Goal: Navigation & Orientation: Understand site structure

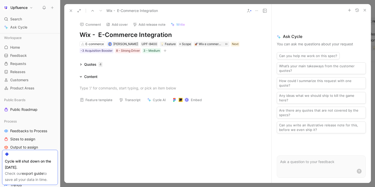
scroll to position [158, 0]
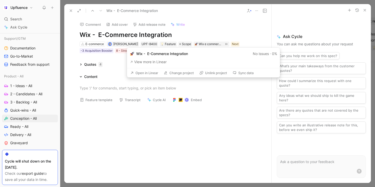
click at [148, 73] on button "Open in Linear" at bounding box center [144, 72] width 32 height 7
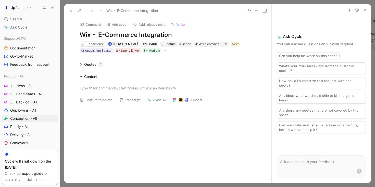
click at [69, 11] on icon at bounding box center [71, 11] width 4 height 4
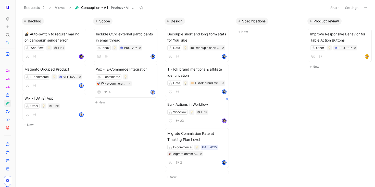
drag, startPoint x: 60, startPoint y: 61, endPoint x: 71, endPoint y: 62, distance: 10.6
click at [71, 62] on div "To pick up a draggable item, press the space bar. While dragging, use the arrow…" at bounding box center [187, 93] width 375 height 187
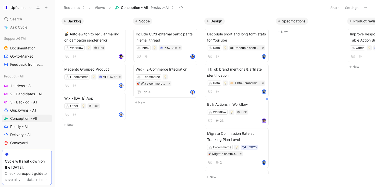
drag, startPoint x: 16, startPoint y: 72, endPoint x: 43, endPoint y: 71, distance: 27.1
click at [43, 71] on nav "Upfluence Search ⌘ K Ask Cycle Workspace Home G then H Feedback G then F Reques…" at bounding box center [27, 93] width 55 height 187
click at [54, 8] on icon at bounding box center [54, 8] width 4 height 4
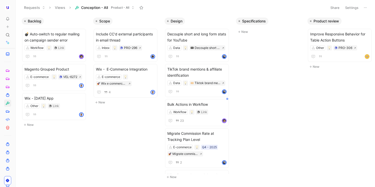
click at [19, 10] on button at bounding box center [16, 7] width 7 height 7
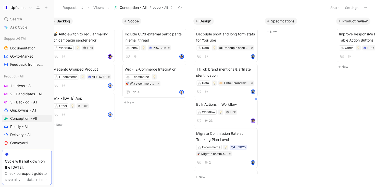
scroll to position [0, 11]
click at [17, 88] on span "1 - Ideas - All" at bounding box center [21, 85] width 22 height 5
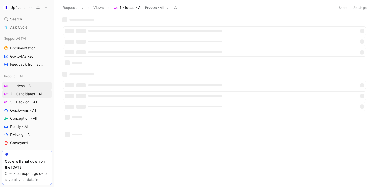
click at [17, 93] on span "2 - Candidates - All" at bounding box center [26, 94] width 32 height 5
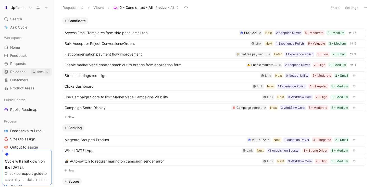
click at [23, 69] on link "Releases G then L" at bounding box center [27, 72] width 50 height 8
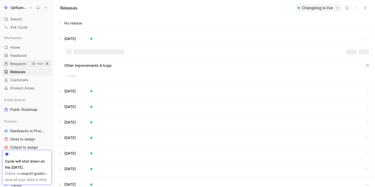
click at [24, 60] on link "Requests G then R" at bounding box center [27, 64] width 50 height 8
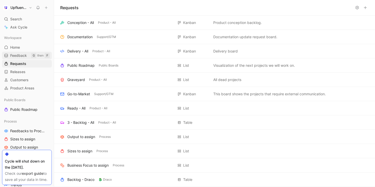
click at [24, 55] on span "Feedback" at bounding box center [18, 55] width 17 height 5
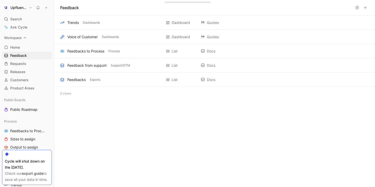
click at [17, 38] on span "Workspace" at bounding box center [13, 37] width 18 height 5
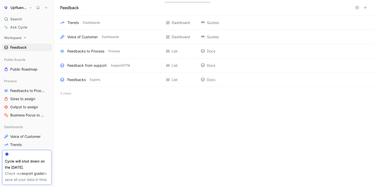
click at [17, 38] on span "Workspace" at bounding box center [13, 37] width 18 height 5
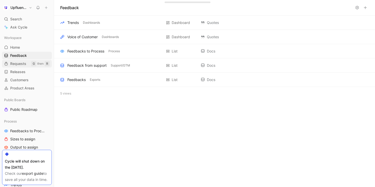
click at [17, 63] on span "Requests" at bounding box center [18, 63] width 16 height 5
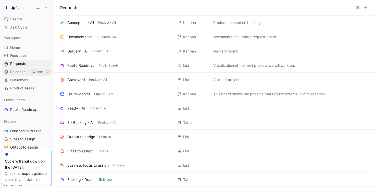
click at [17, 72] on span "Releases" at bounding box center [17, 71] width 15 height 5
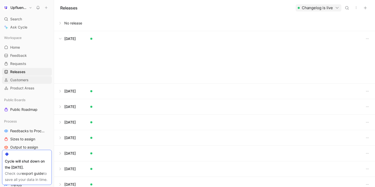
click at [17, 79] on span "Customers" at bounding box center [19, 80] width 18 height 5
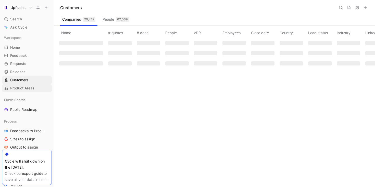
click at [19, 86] on span "Product Areas" at bounding box center [22, 88] width 24 height 5
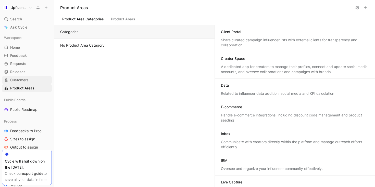
click at [21, 78] on span "Customers" at bounding box center [19, 80] width 18 height 5
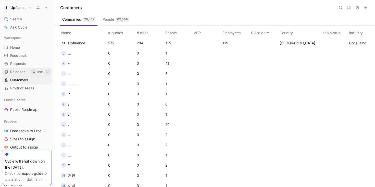
click at [22, 72] on span "Releases" at bounding box center [17, 71] width 15 height 5
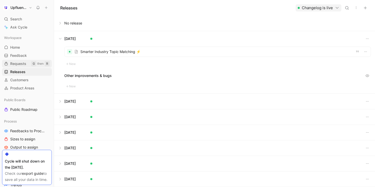
click at [22, 63] on span "Requests" at bounding box center [18, 63] width 16 height 5
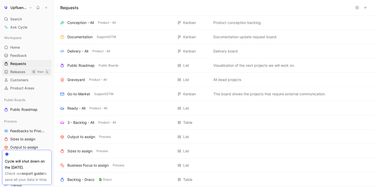
click at [25, 74] on span "Releases" at bounding box center [17, 71] width 15 height 5
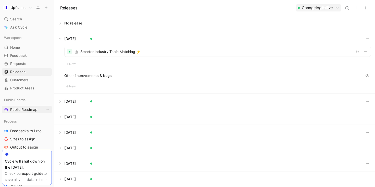
click at [25, 111] on span "Public Roadmap" at bounding box center [23, 109] width 27 height 5
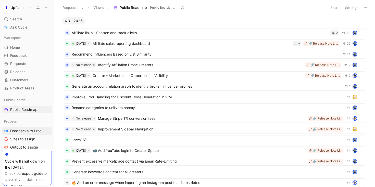
click at [27, 128] on link "Feedbacks to Process" at bounding box center [27, 131] width 50 height 8
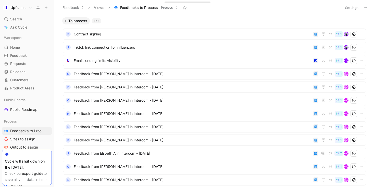
click at [30, 9] on button "Upfluence" at bounding box center [17, 7] width 31 height 7
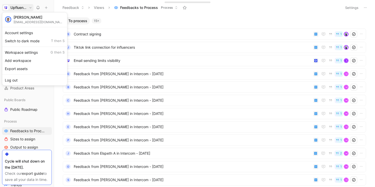
click at [26, 8] on div at bounding box center [187, 93] width 375 height 187
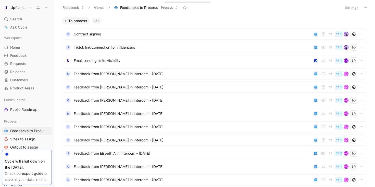
click at [28, 8] on button "Upfluence" at bounding box center [17, 7] width 31 height 7
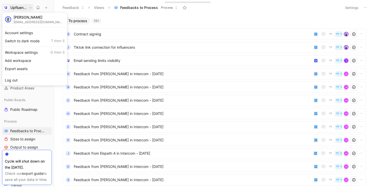
click at [271, 15] on div at bounding box center [187, 93] width 375 height 187
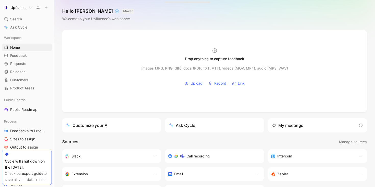
click at [27, 7] on button "Upfluence" at bounding box center [17, 7] width 31 height 7
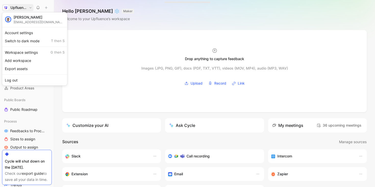
click at [25, 7] on div at bounding box center [187, 93] width 375 height 187
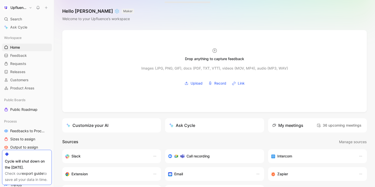
click at [25, 7] on h1 "Upfluence" at bounding box center [18, 7] width 16 height 5
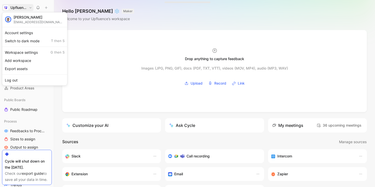
click at [9, 19] on img at bounding box center [8, 19] width 5 height 5
click at [27, 16] on div "[PERSON_NAME]" at bounding box center [39, 17] width 51 height 5
click at [26, 9] on div at bounding box center [187, 93] width 375 height 187
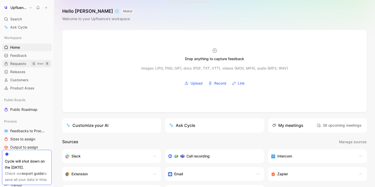
click at [24, 62] on span "Requests" at bounding box center [18, 63] width 16 height 5
